Goal: Task Accomplishment & Management: Complete application form

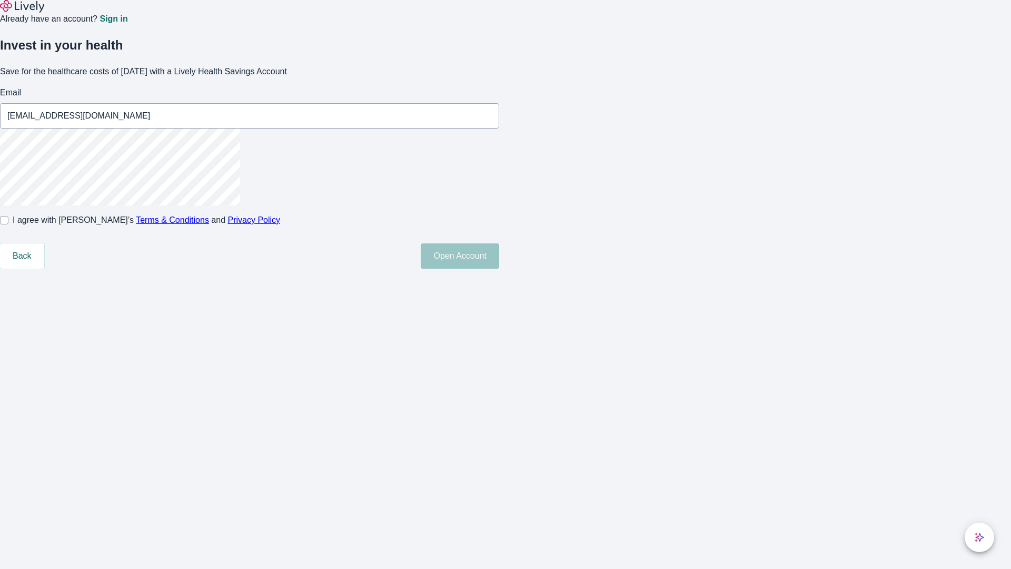
click at [8, 224] on input "I agree with Lively’s Terms & Conditions and Privacy Policy" at bounding box center [4, 220] width 8 height 8
checkbox input "true"
click at [499, 269] on button "Open Account" at bounding box center [460, 255] width 78 height 25
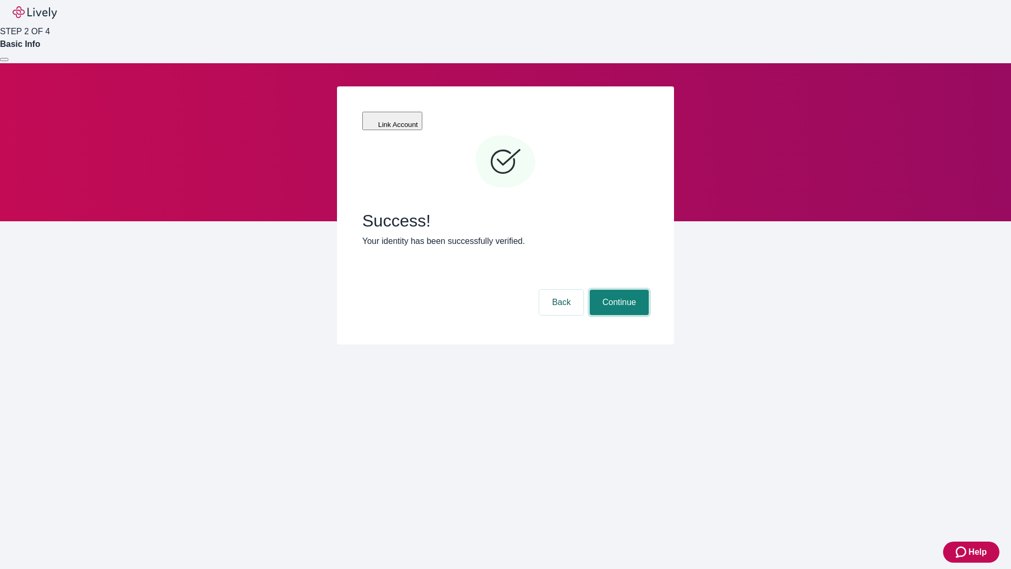
click at [618, 290] on button "Continue" at bounding box center [619, 302] width 59 height 25
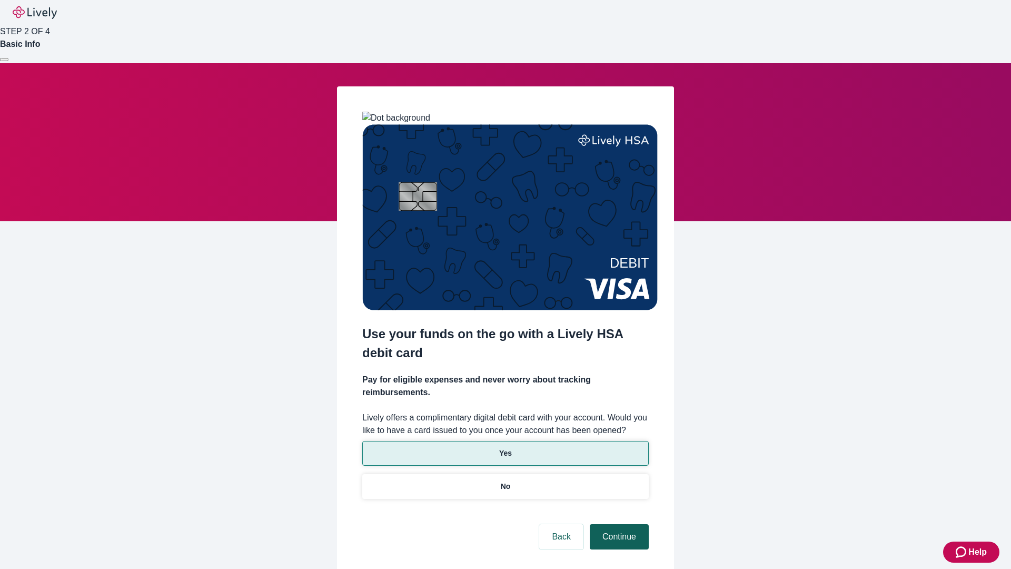
click at [505, 448] on p "Yes" at bounding box center [505, 453] width 13 height 11
click at [618, 524] on button "Continue" at bounding box center [619, 536] width 59 height 25
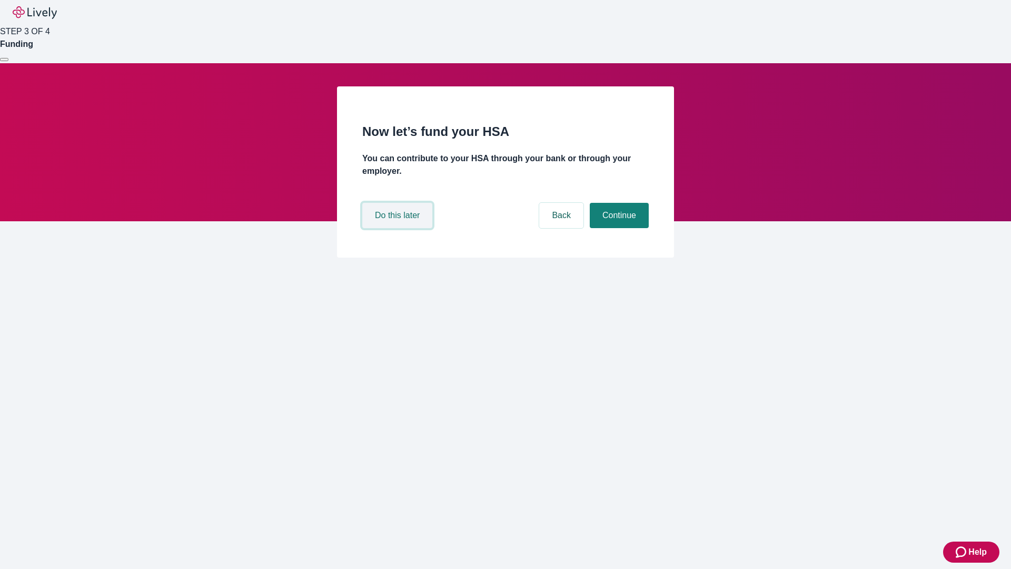
click at [399, 228] on button "Do this later" at bounding box center [397, 215] width 70 height 25
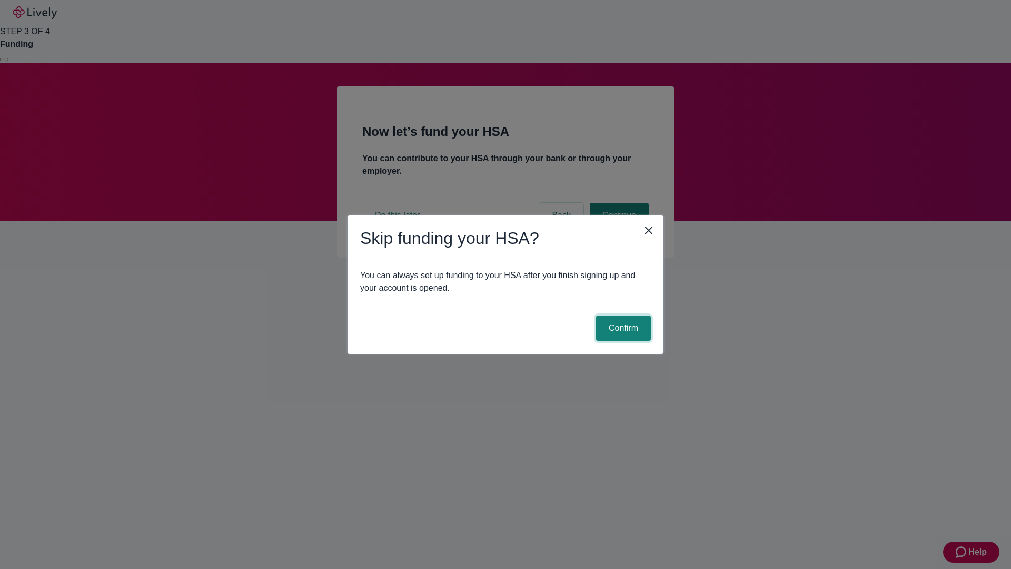
click at [622, 328] on button "Confirm" at bounding box center [623, 328] width 55 height 25
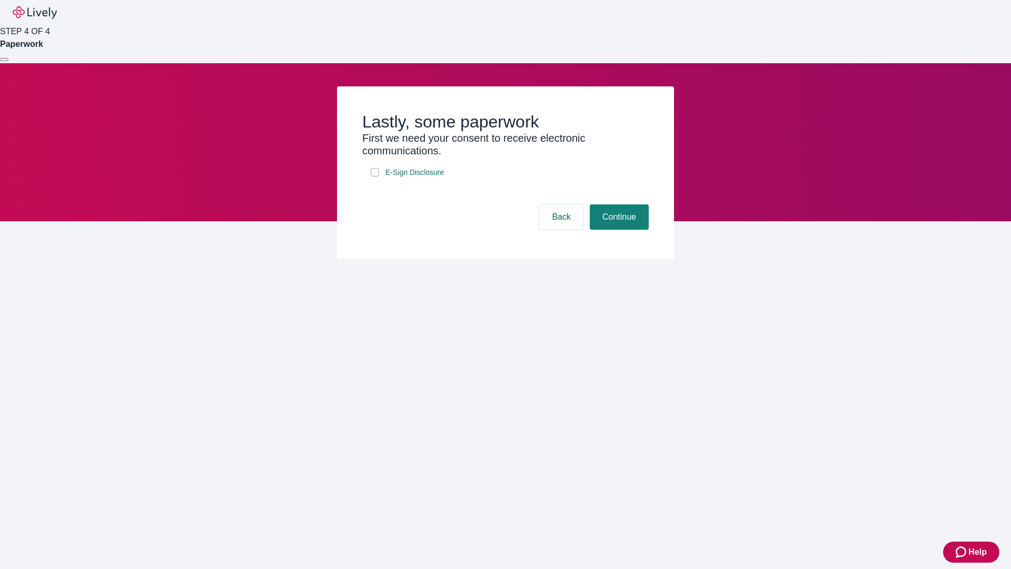
click at [375, 176] on input "E-Sign Disclosure" at bounding box center [375, 172] width 8 height 8
checkbox input "true"
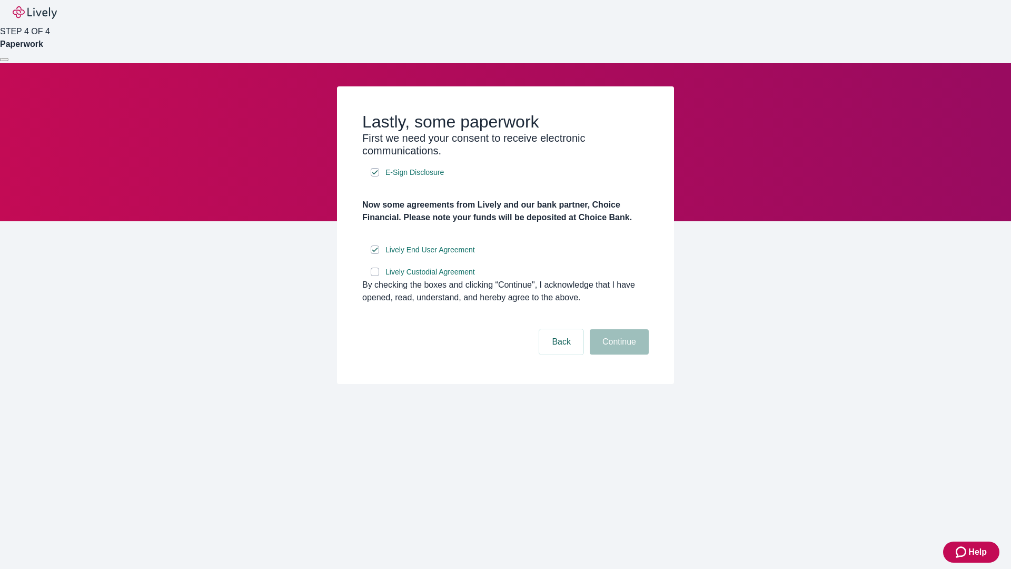
click at [375, 276] on input "Lively Custodial Agreement" at bounding box center [375, 272] width 8 height 8
checkbox input "true"
click at [618, 354] on button "Continue" at bounding box center [619, 341] width 59 height 25
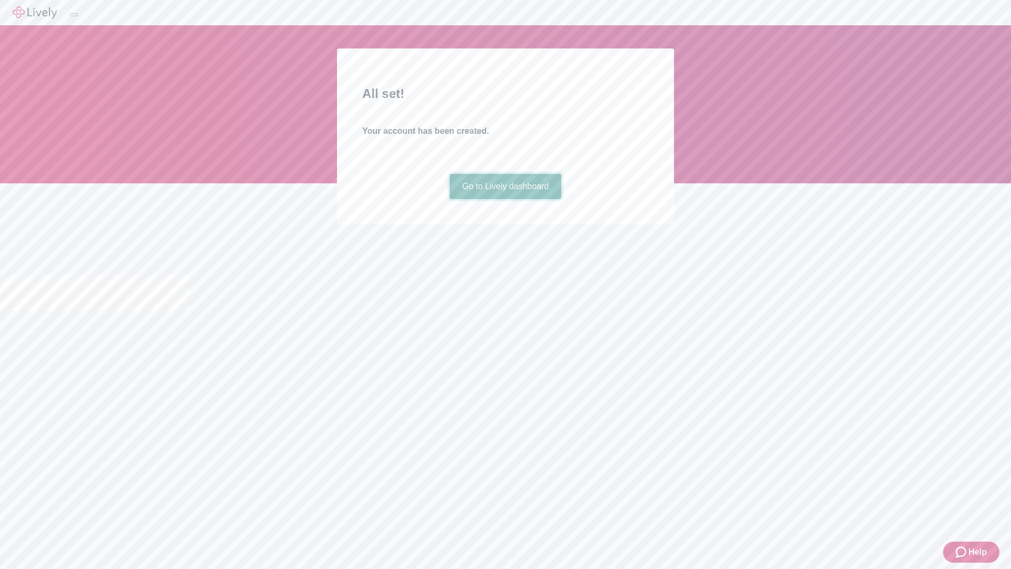
click at [505, 199] on link "Go to Lively dashboard" at bounding box center [506, 186] width 112 height 25
